Goal: Information Seeking & Learning: Learn about a topic

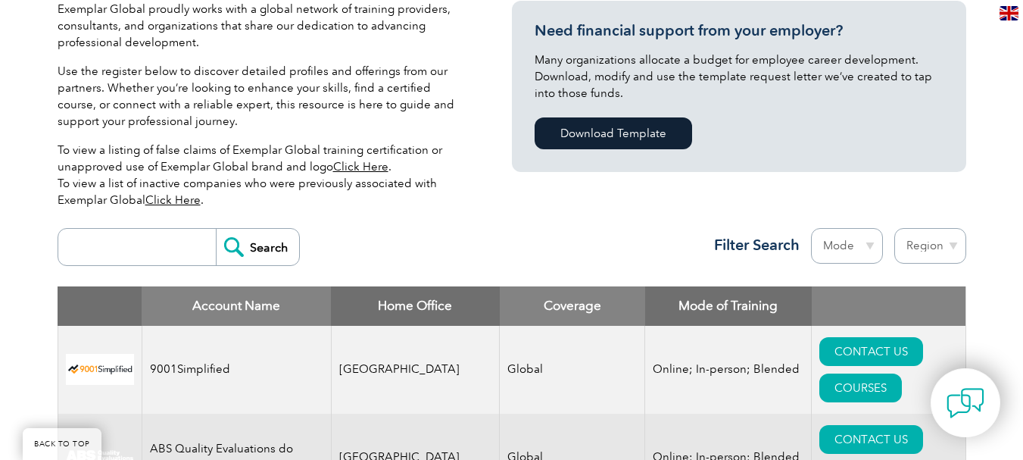
scroll to position [379, 0]
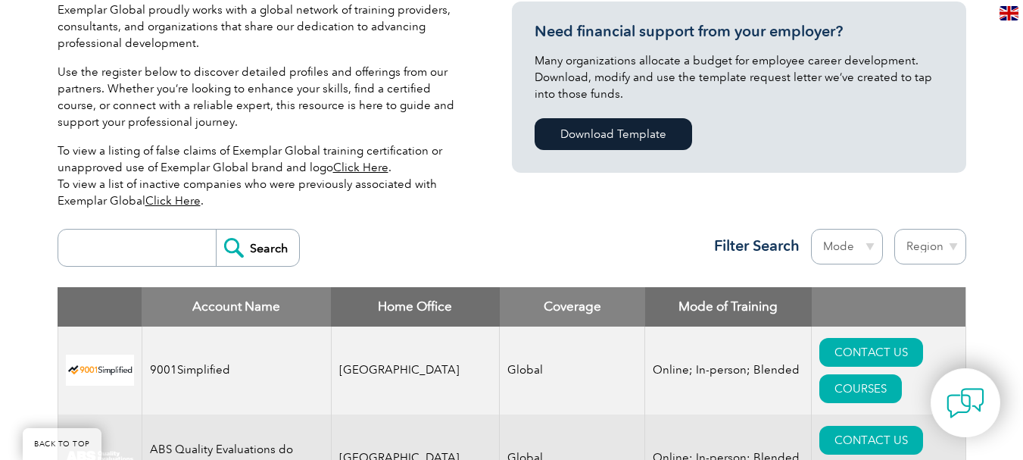
click at [137, 251] on input "search" at bounding box center [141, 247] width 150 height 36
type input "ars"
click at [257, 260] on input "Search" at bounding box center [257, 247] width 83 height 36
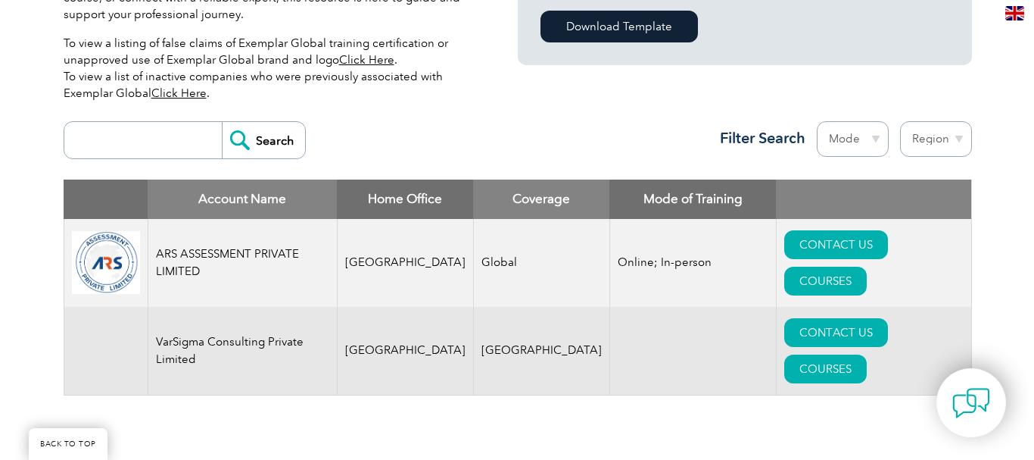
scroll to position [530, 0]
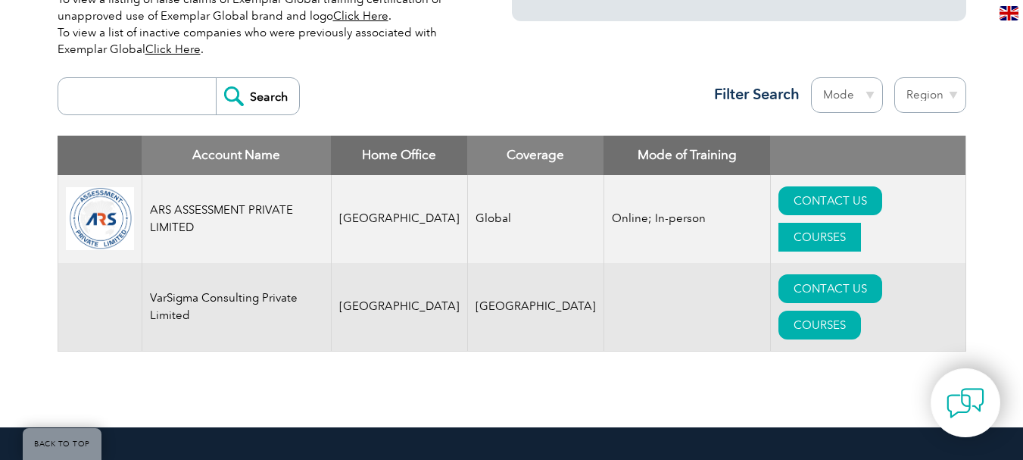
click at [861, 223] on link "COURSES" at bounding box center [819, 237] width 83 height 29
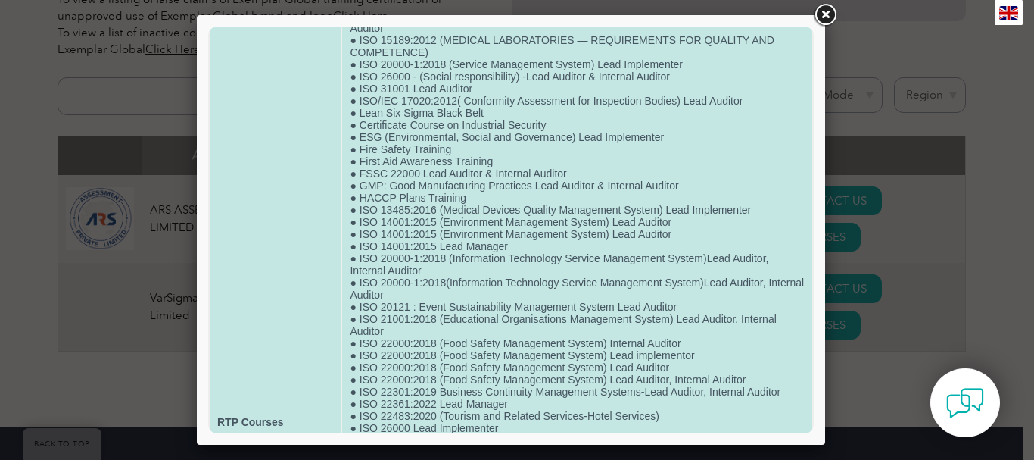
scroll to position [0, 0]
